Goal: Transaction & Acquisition: Download file/media

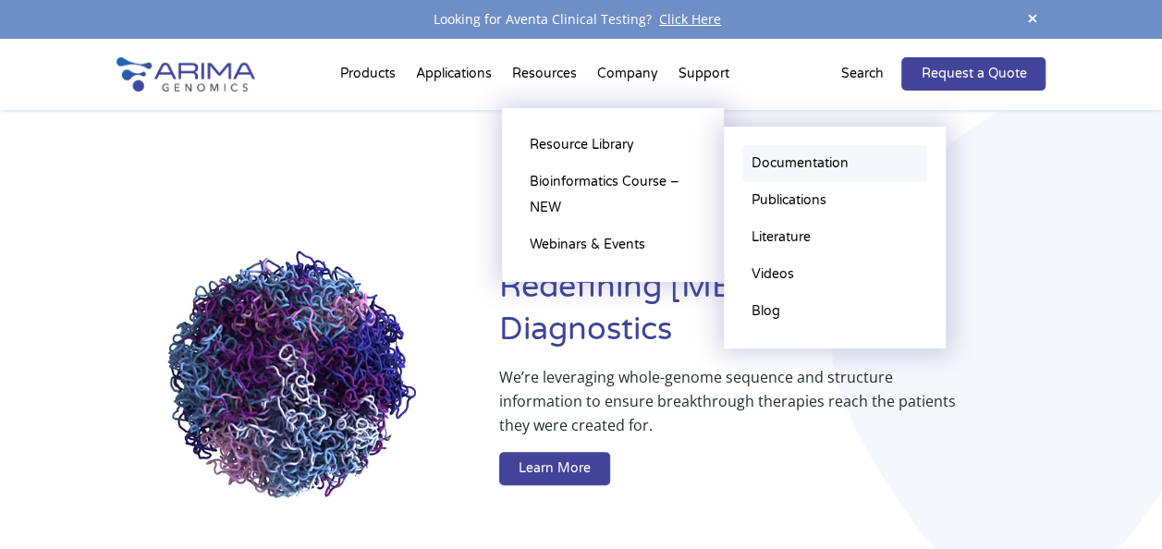
click at [791, 170] on link "Documentation" at bounding box center [834, 163] width 185 height 37
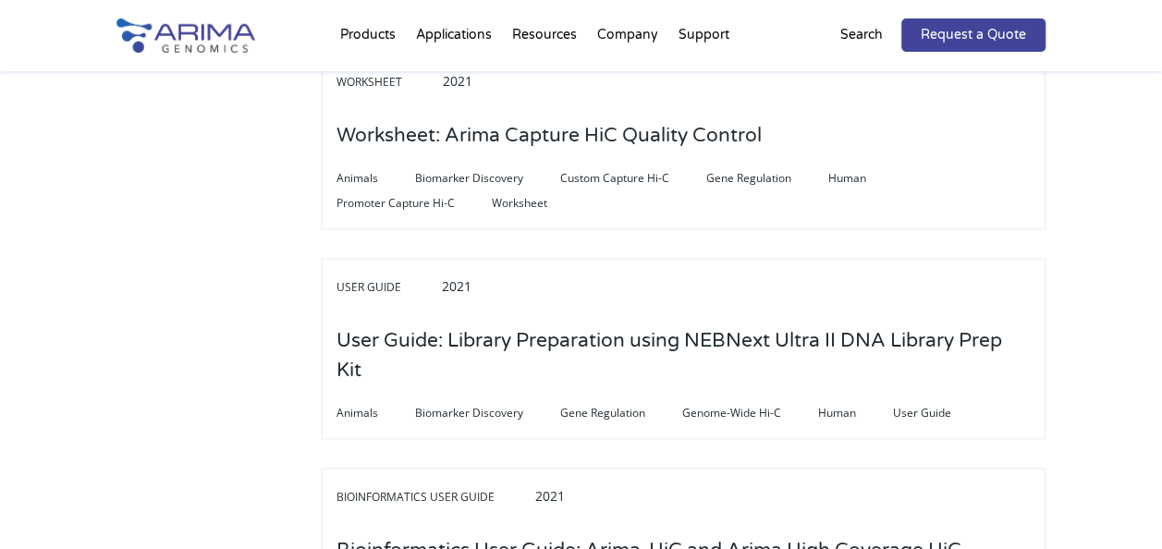
scroll to position [2359, 0]
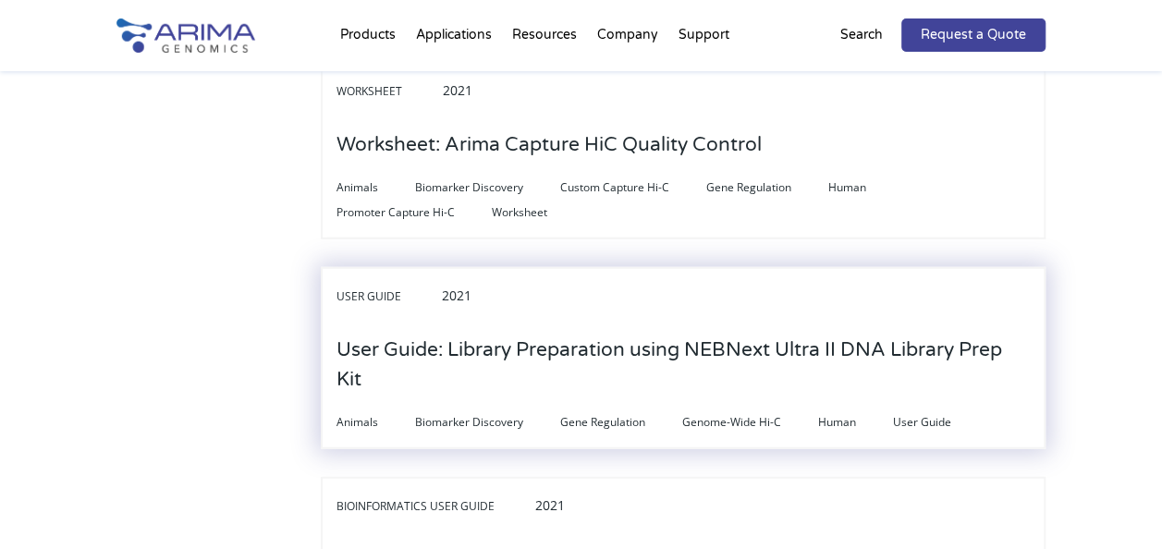
click at [905, 349] on h3 "User Guide: Library Preparation using NEBNext Ultra II DNA Library Prep Kit" at bounding box center [682, 365] width 693 height 87
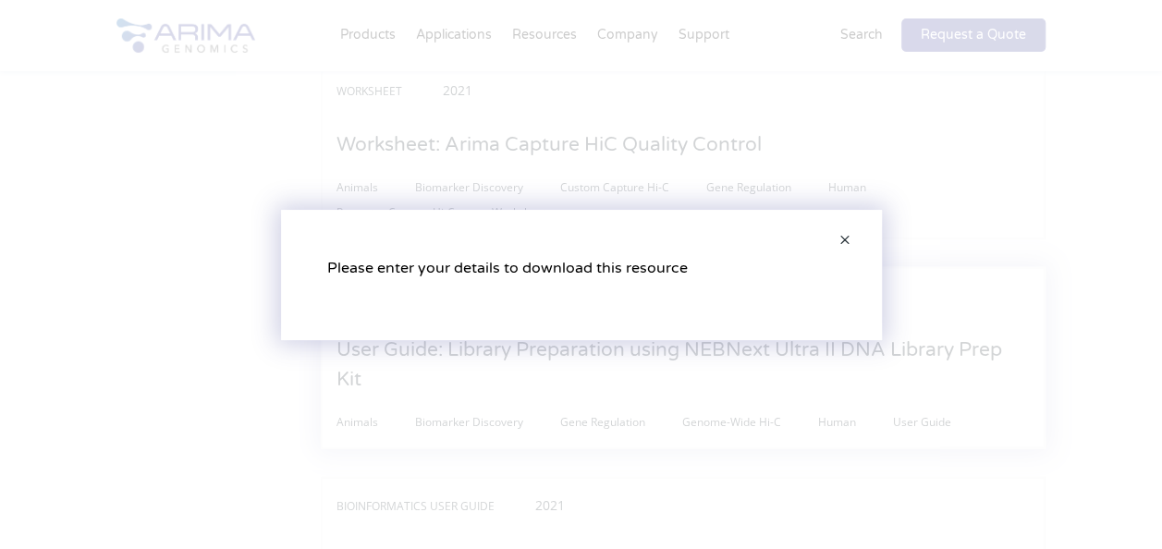
scroll to position [0, 0]
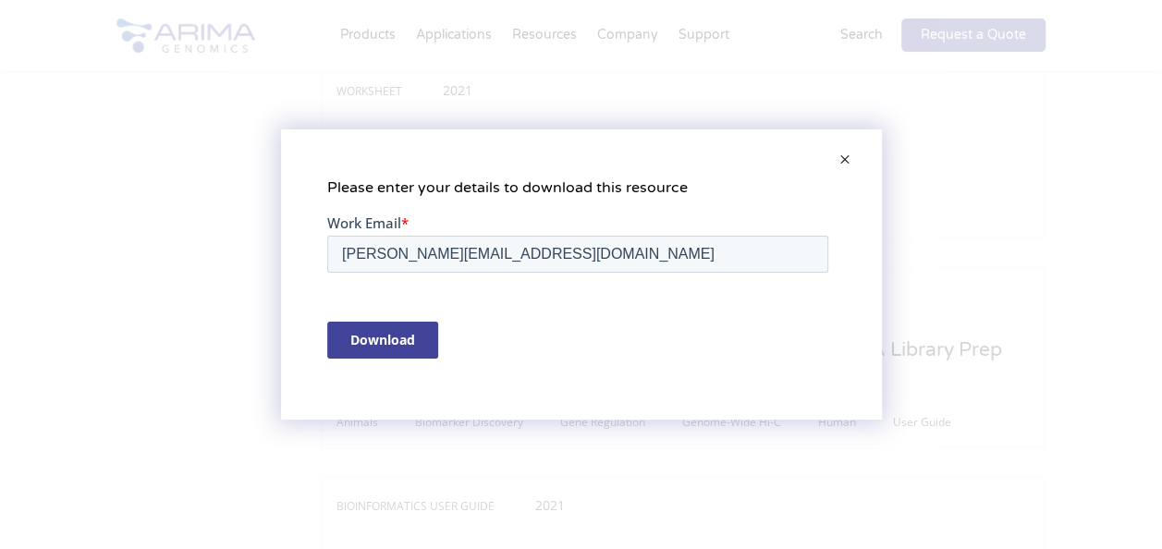
click at [401, 354] on input "Download" at bounding box center [381, 339] width 111 height 37
